Goal: Information Seeking & Learning: Compare options

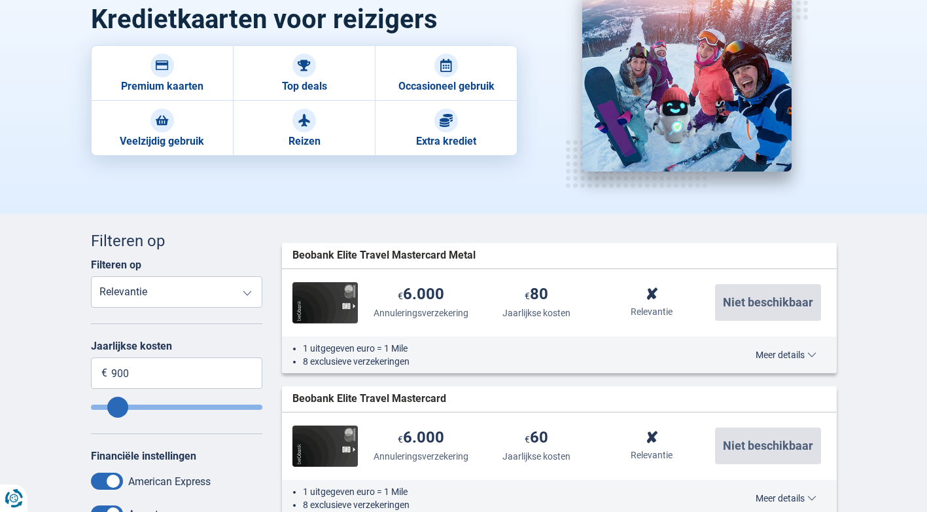
scroll to position [131, 0]
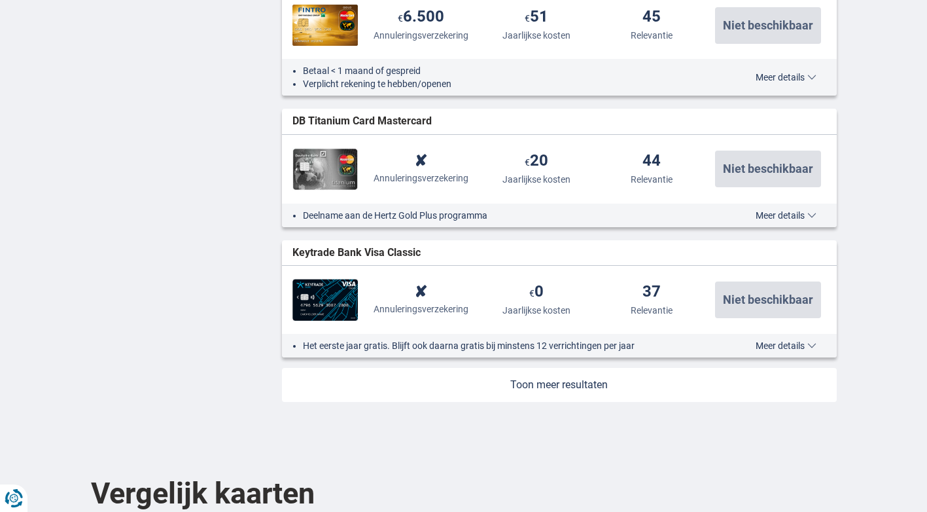
scroll to position [1505, 0]
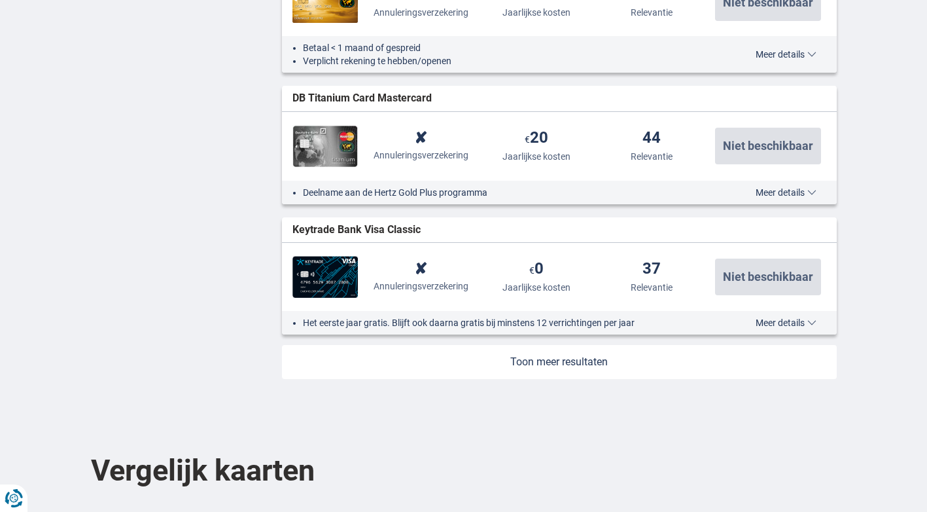
click at [574, 366] on link at bounding box center [559, 362] width 555 height 34
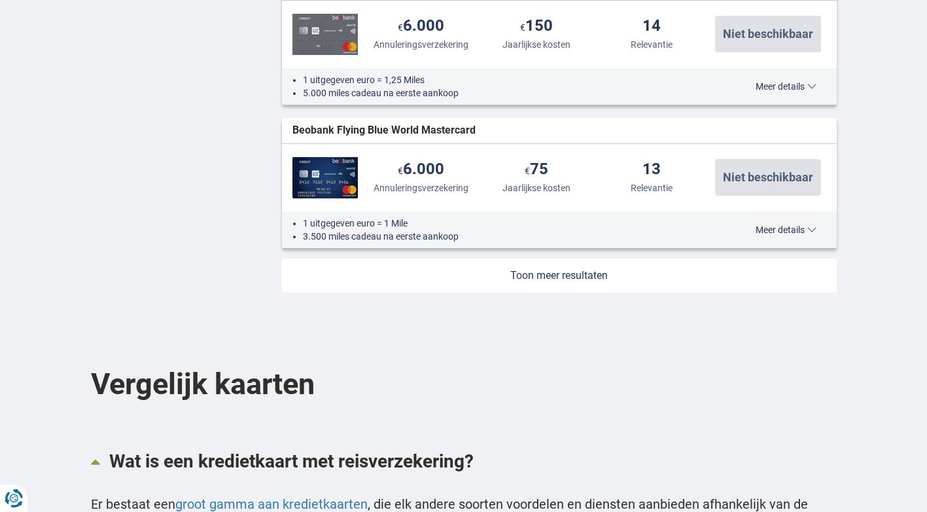
scroll to position [2939, 0]
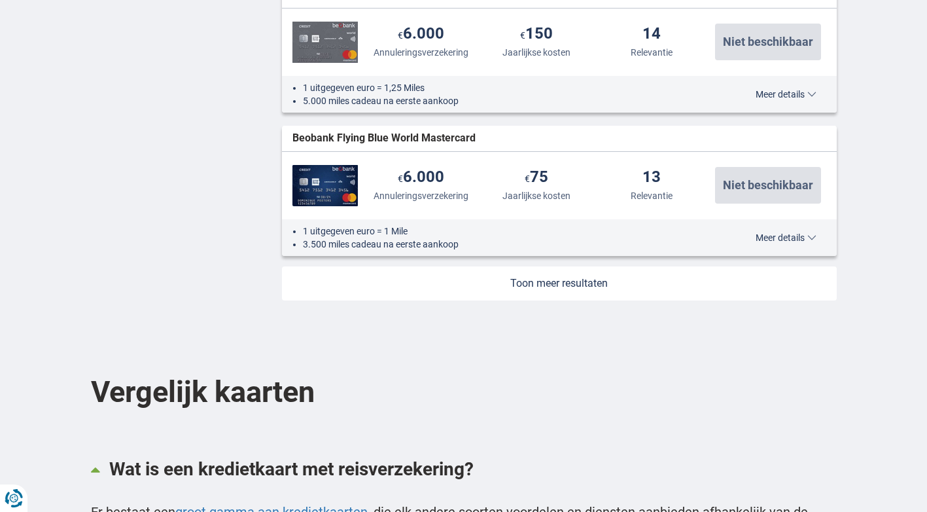
click at [558, 290] on link at bounding box center [559, 283] width 555 height 34
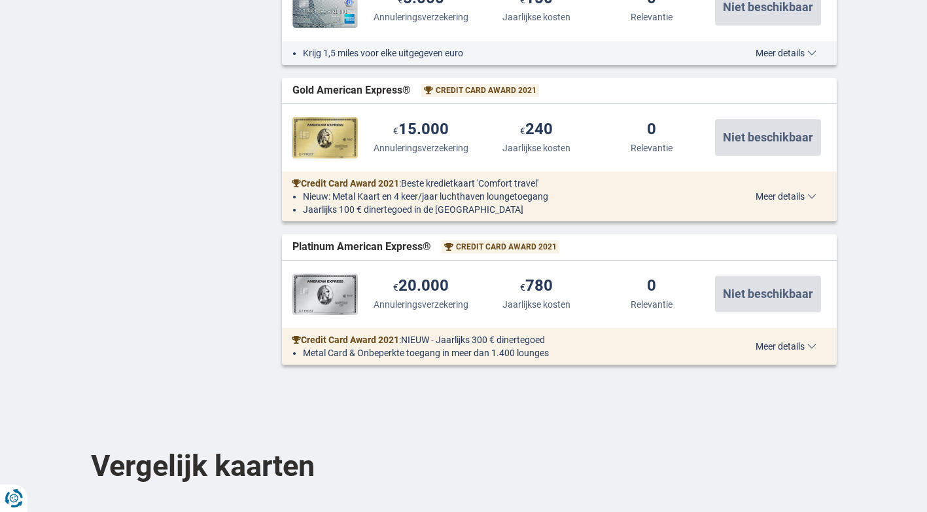
scroll to position [4248, 0]
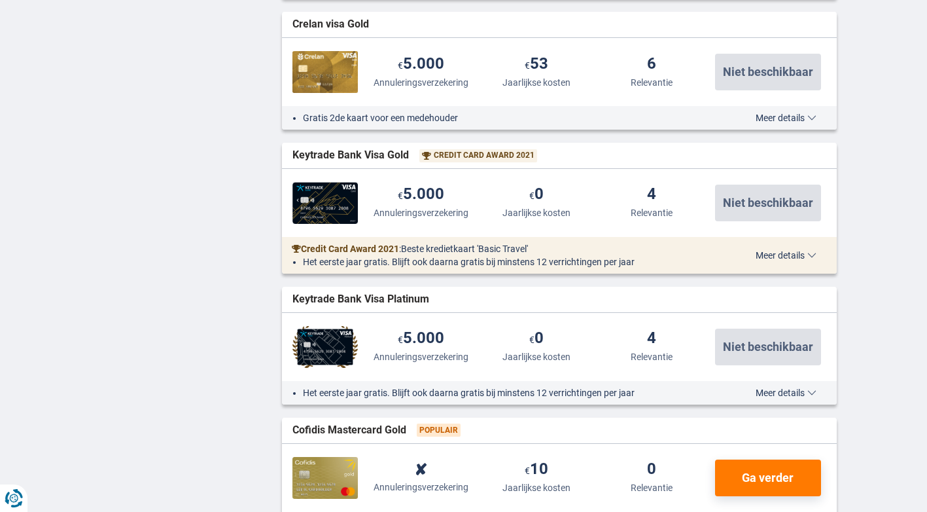
scroll to position [3593, 0]
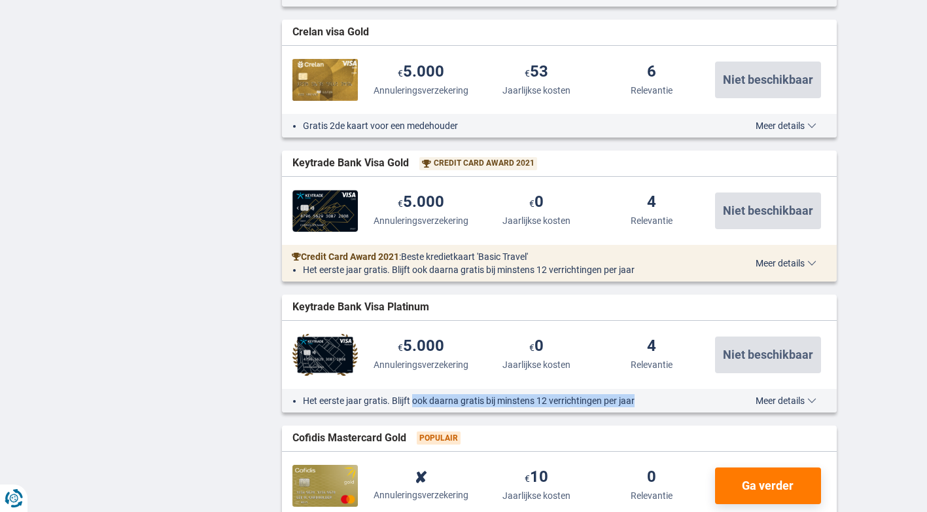
drag, startPoint x: 416, startPoint y: 399, endPoint x: 654, endPoint y: 399, distance: 238.9
click at [653, 399] on li "Het eerste jaar gratis. Blijft ook daarna gratis bij minstens 12 verrichtingen …" at bounding box center [505, 400] width 404 height 13
drag, startPoint x: 654, startPoint y: 399, endPoint x: 772, endPoint y: 395, distance: 117.9
click at [772, 396] on span "Meer details" at bounding box center [786, 400] width 61 height 9
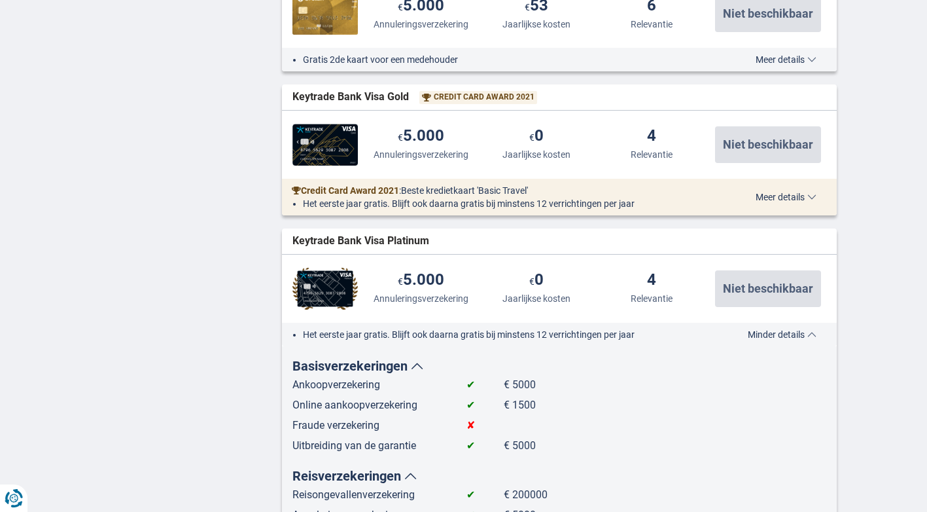
scroll to position [3659, 0]
click at [771, 200] on span "Meer details" at bounding box center [786, 197] width 61 height 9
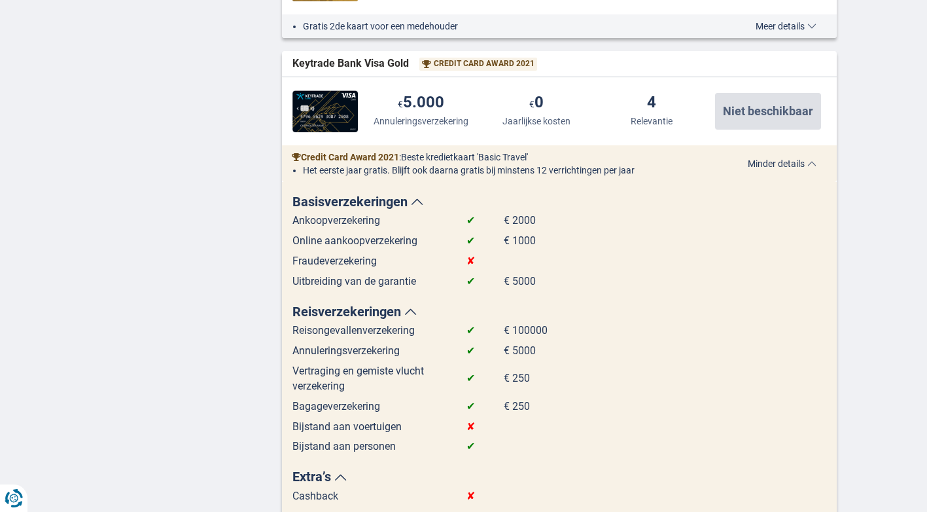
scroll to position [3724, 0]
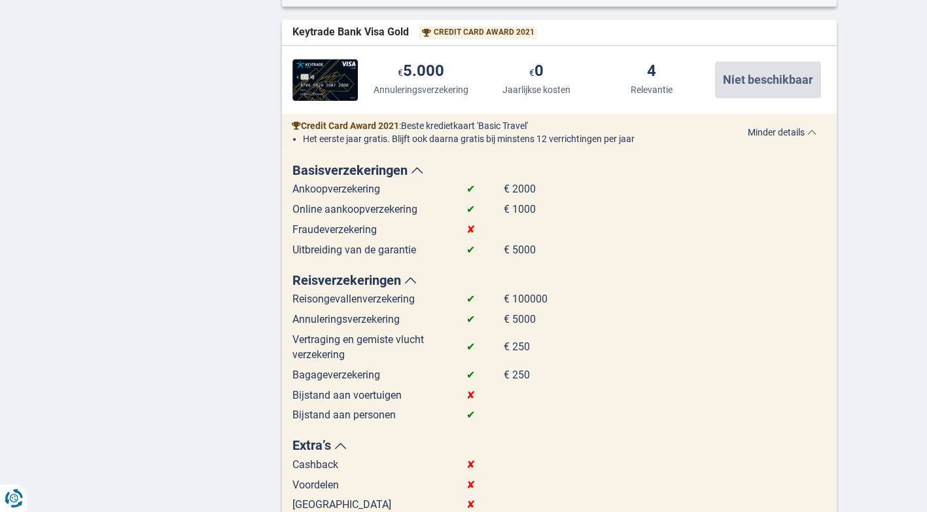
click at [777, 133] on span "Minder details" at bounding box center [782, 132] width 69 height 9
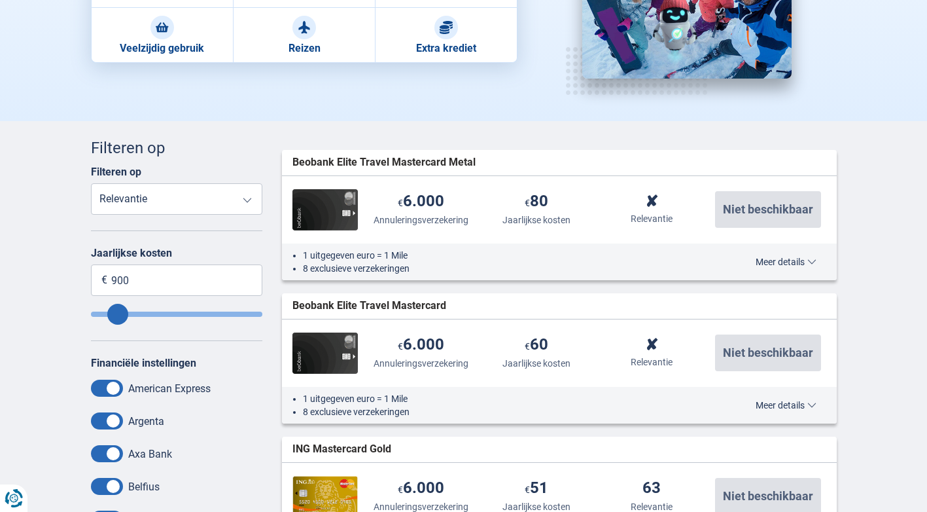
scroll to position [255, 0]
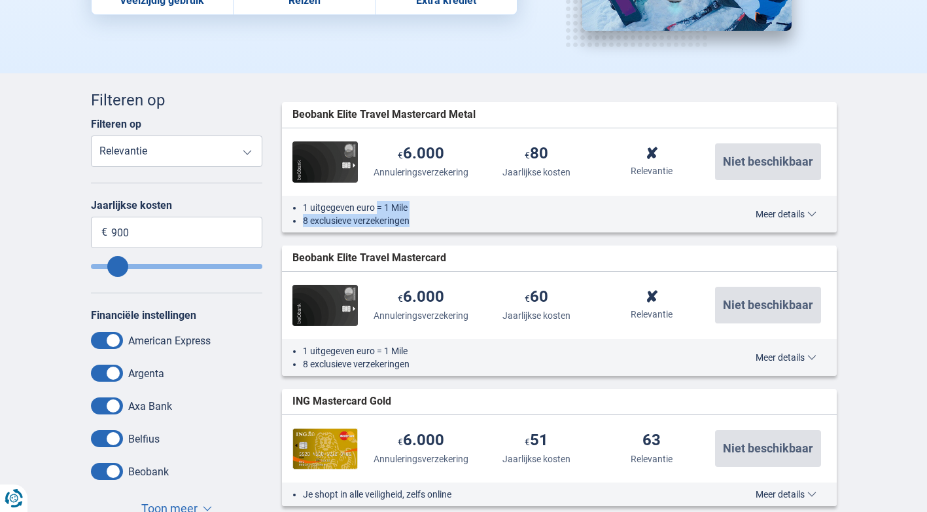
drag, startPoint x: 377, startPoint y: 206, endPoint x: 415, endPoint y: 213, distance: 38.8
click at [415, 213] on ul "1 uitgegeven euro = 1 Mile 8 exclusieve verzekeringen" at bounding box center [500, 214] width 414 height 26
drag, startPoint x: 415, startPoint y: 213, endPoint x: 435, endPoint y: 219, distance: 20.5
click at [435, 219] on li "8 exclusieve verzekeringen" at bounding box center [505, 220] width 404 height 13
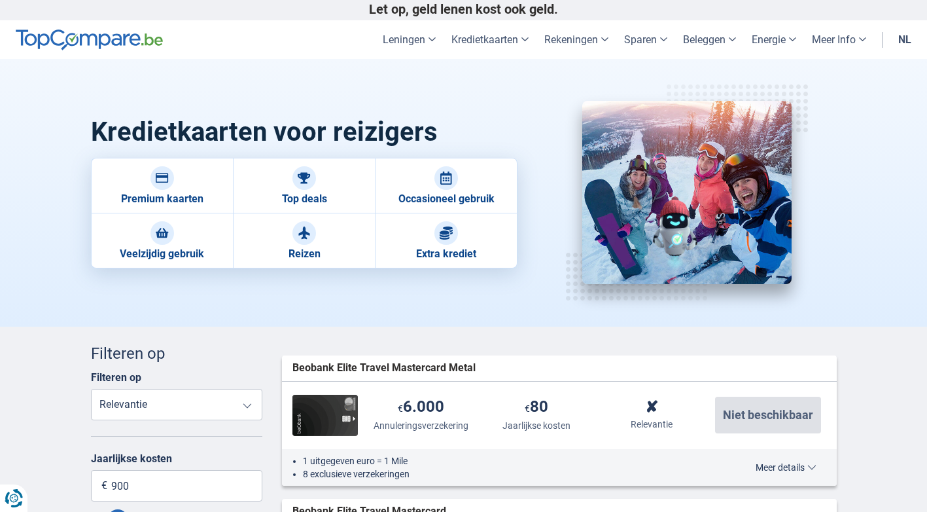
scroll to position [0, 0]
